Goal: Task Accomplishment & Management: Manage account settings

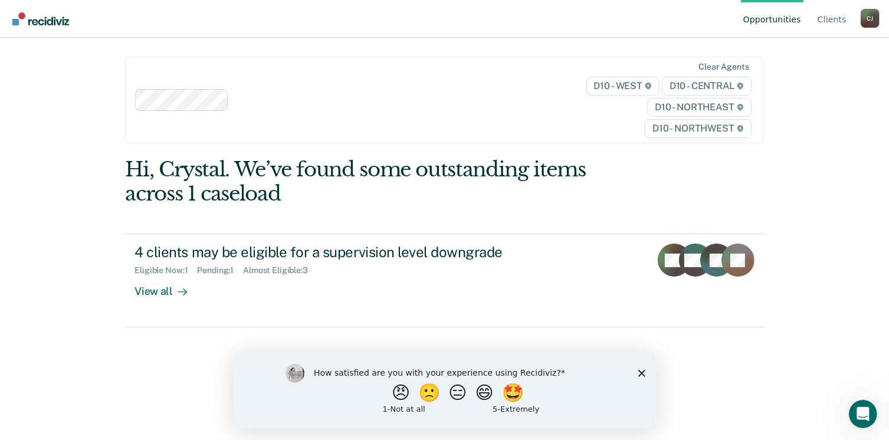
scroll to position [57, 0]
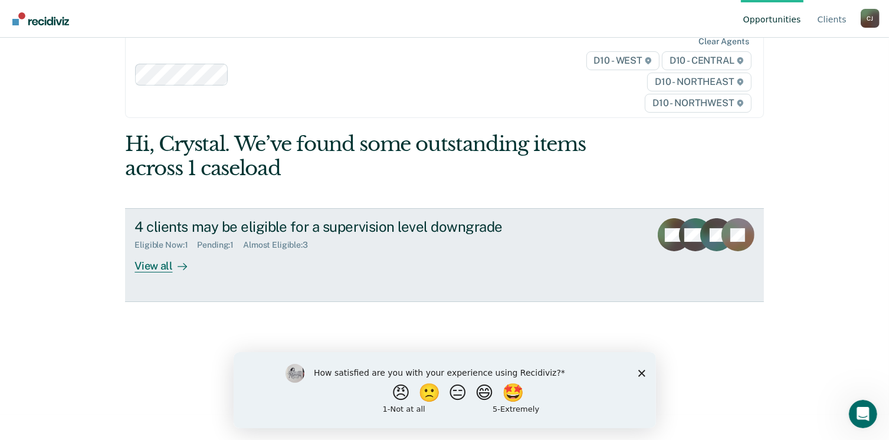
click at [156, 273] on div "View all" at bounding box center [167, 261] width 66 height 23
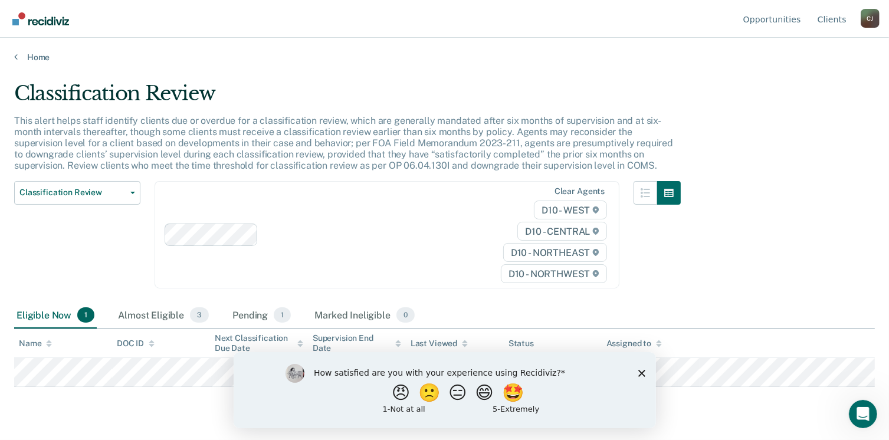
scroll to position [58, 0]
click at [641, 370] on icon "Close survey" at bounding box center [641, 372] width 7 height 7
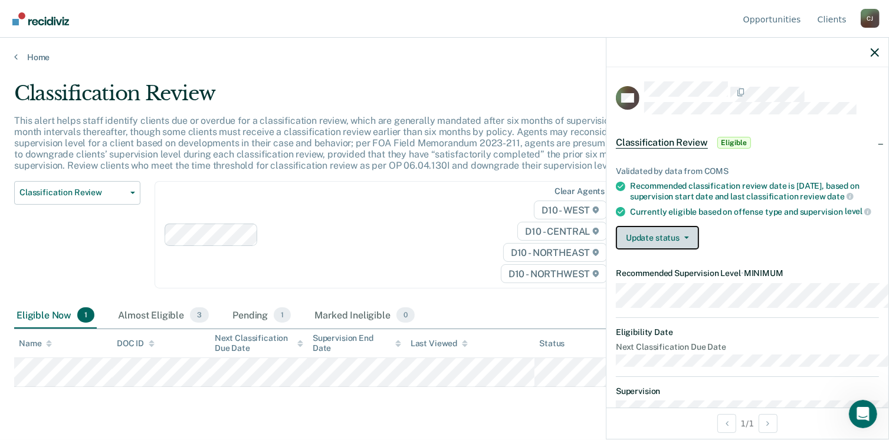
click at [636, 250] on button "Update status" at bounding box center [657, 238] width 83 height 24
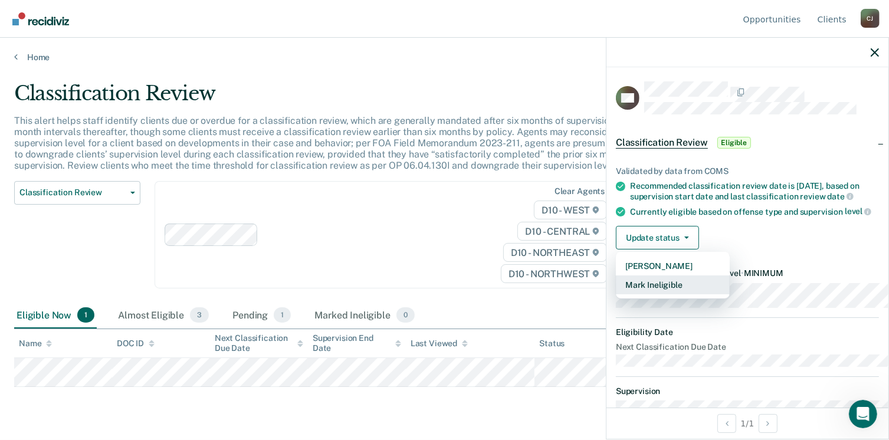
click at [616, 294] on button "Mark Ineligible" at bounding box center [673, 284] width 114 height 19
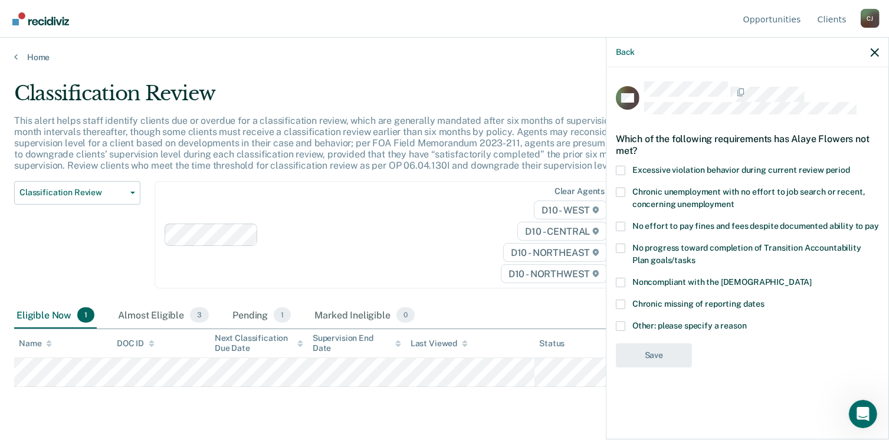
click at [616, 331] on span at bounding box center [620, 325] width 9 height 9
click at [747, 321] on input "Other: please specify a reason" at bounding box center [747, 321] width 0 height 0
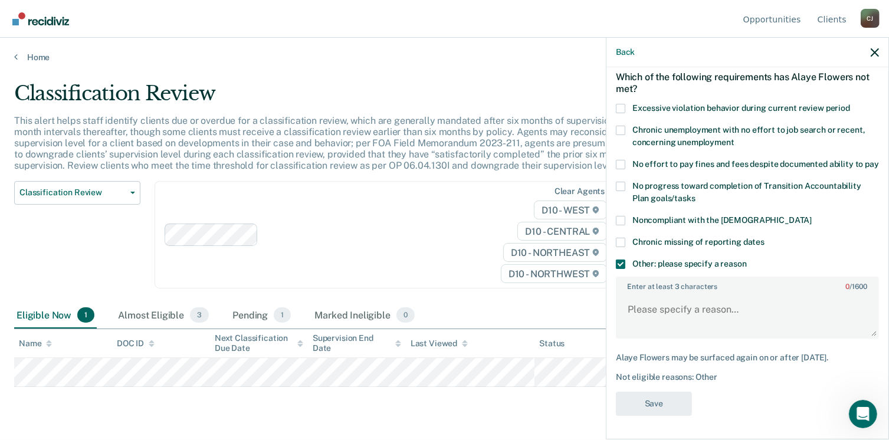
scroll to position [163, 0]
click at [617, 293] on textarea "Enter at least 3 characters 0 / 1600" at bounding box center [747, 315] width 261 height 44
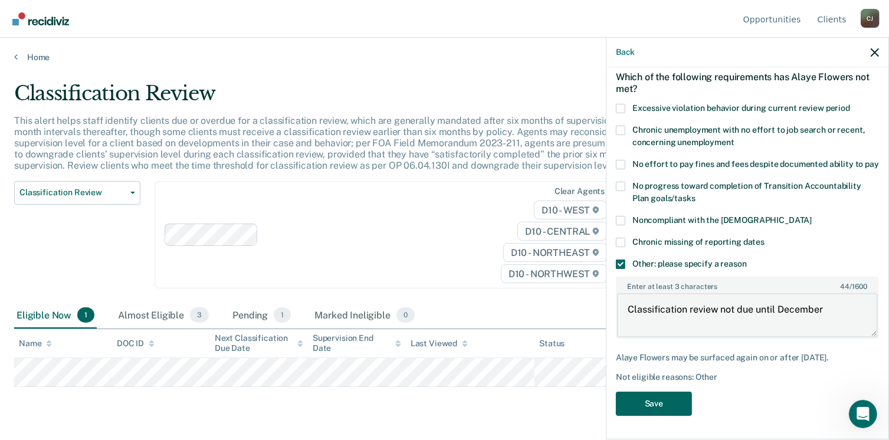
type textarea "Classification review not due until December"
click at [616, 392] on button "Save" at bounding box center [654, 404] width 76 height 24
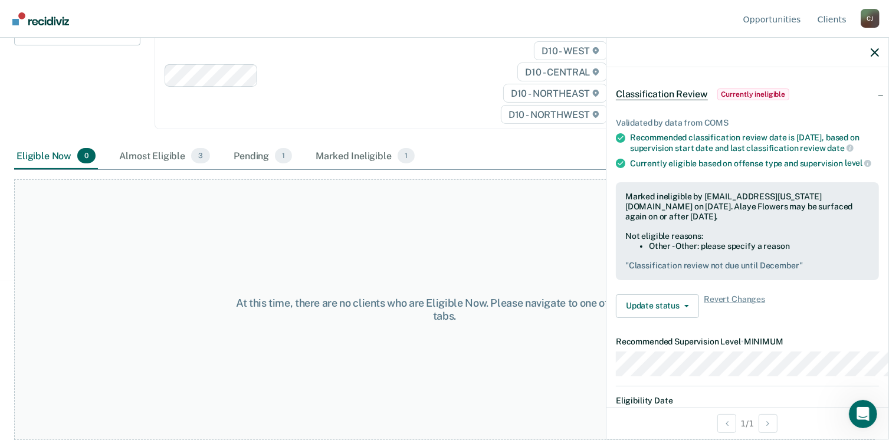
scroll to position [20, 0]
